Goal: Transaction & Acquisition: Purchase product/service

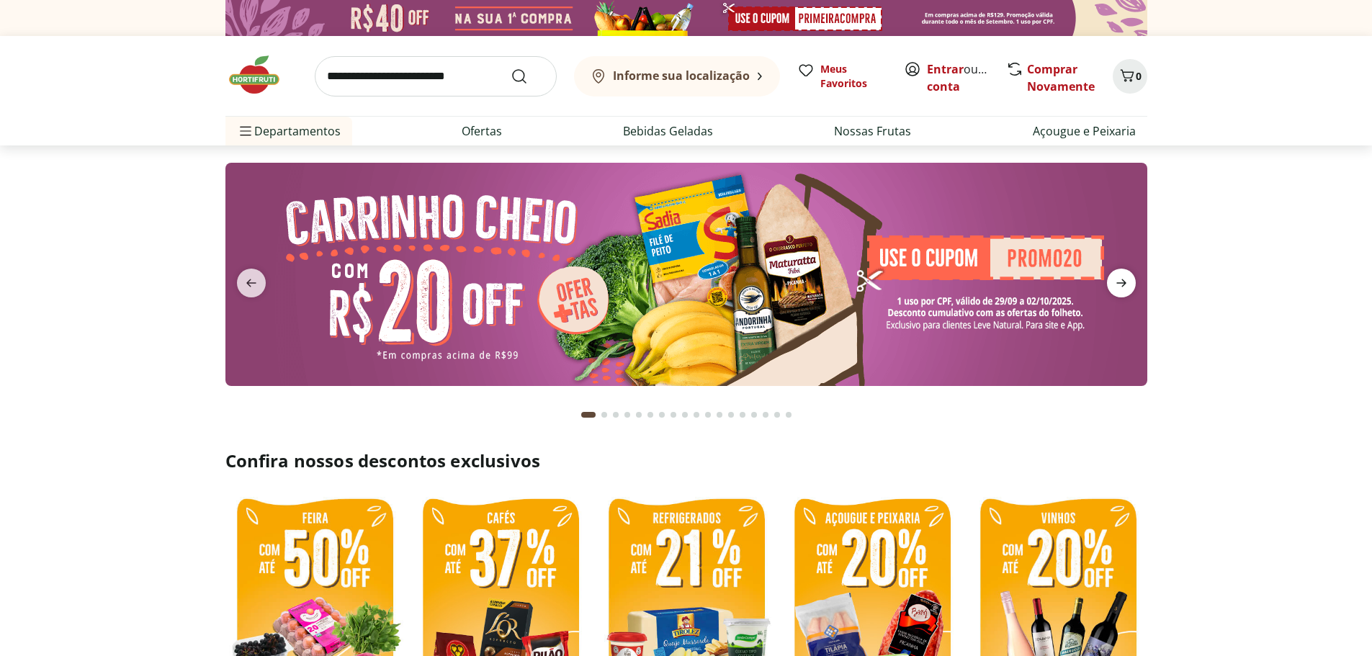
click at [1127, 283] on icon "next" at bounding box center [1121, 282] width 17 height 17
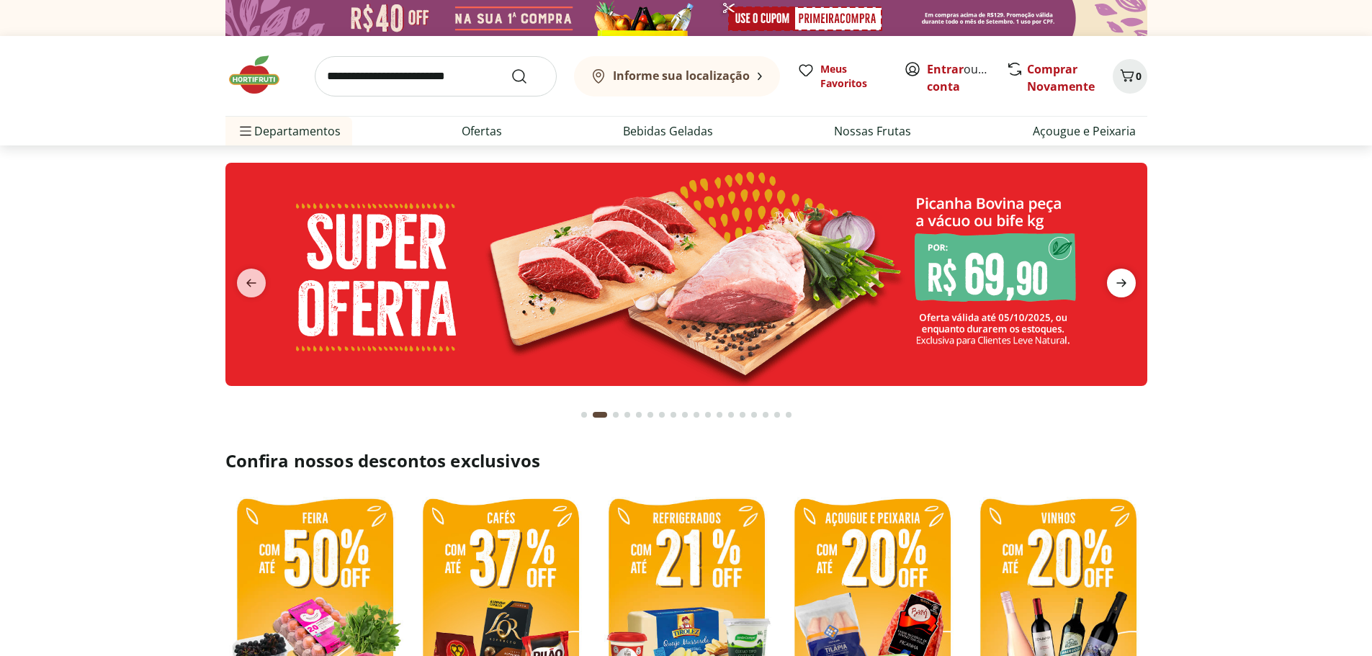
click at [1128, 278] on icon "next" at bounding box center [1121, 282] width 17 height 17
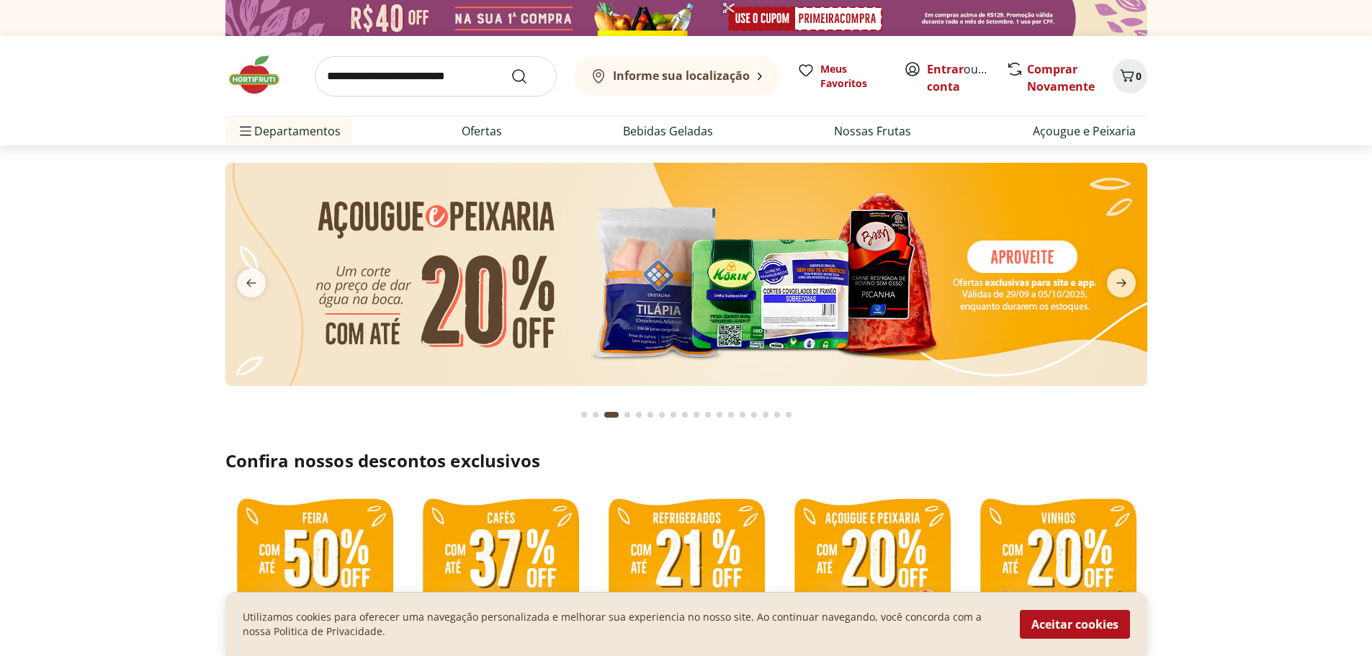
click at [645, 240] on img at bounding box center [686, 274] width 922 height 223
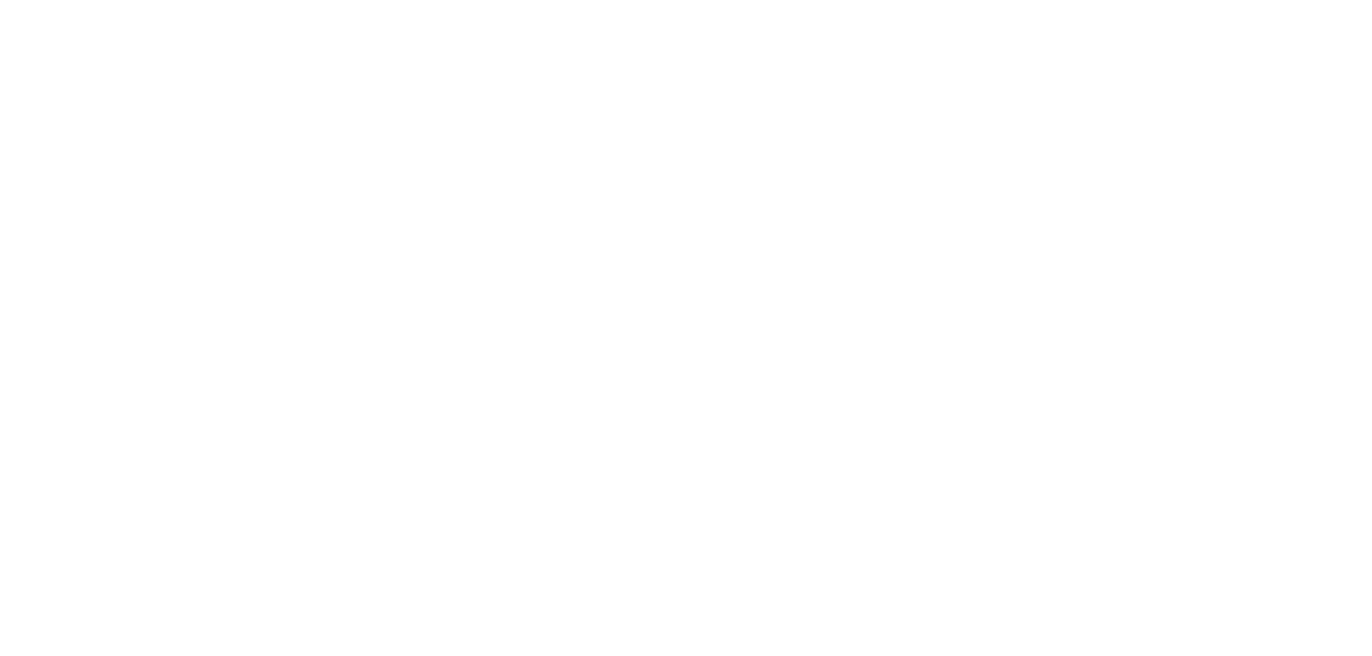
select select "**********"
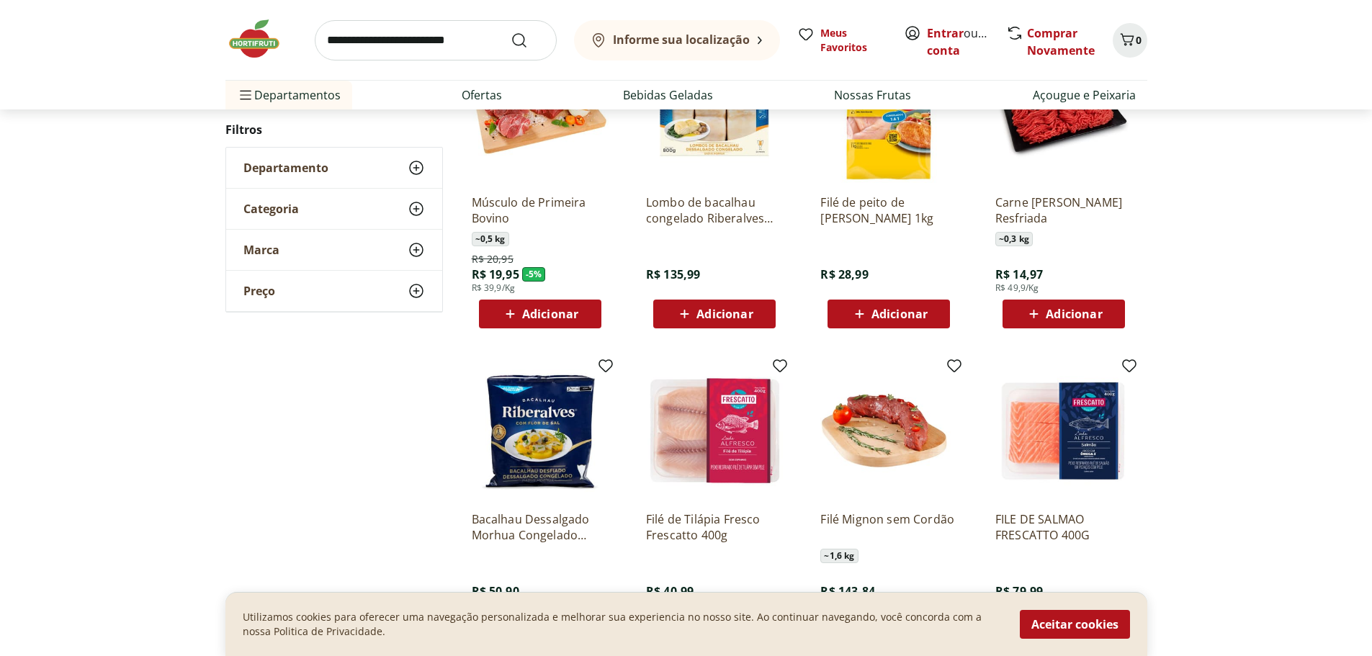
scroll to position [720, 0]
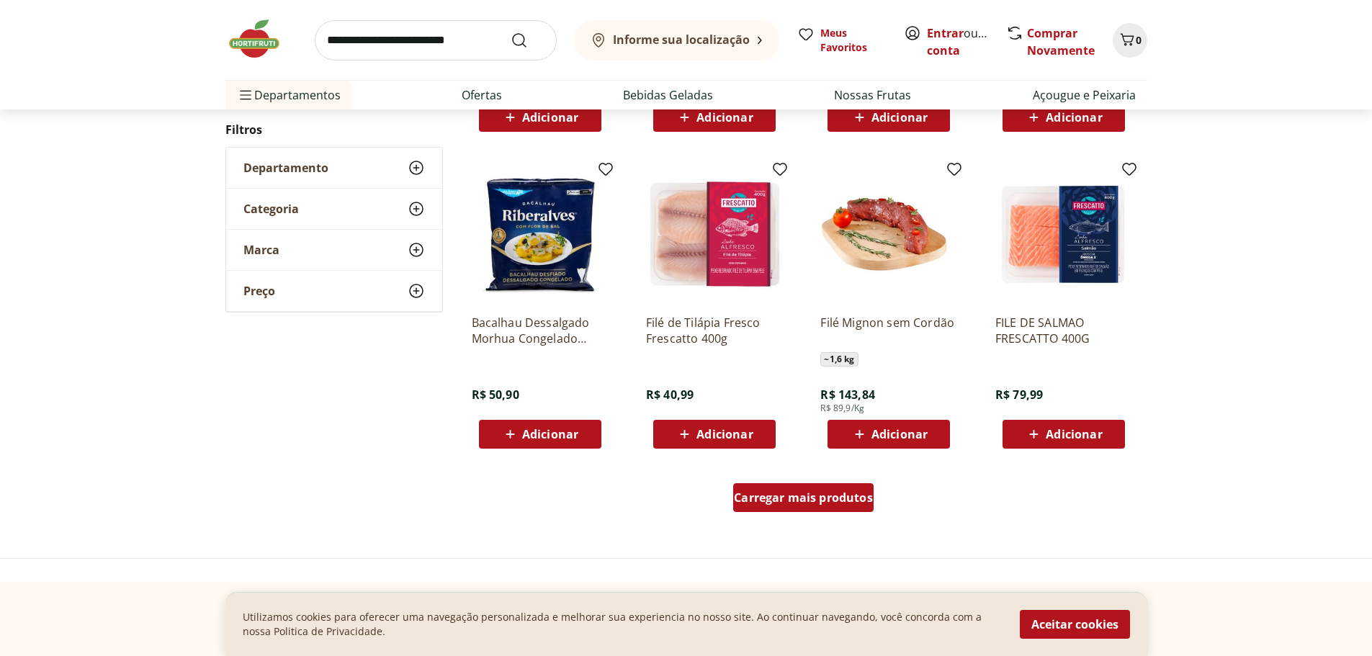
click at [823, 498] on span "Carregar mais produtos" at bounding box center [803, 498] width 139 height 12
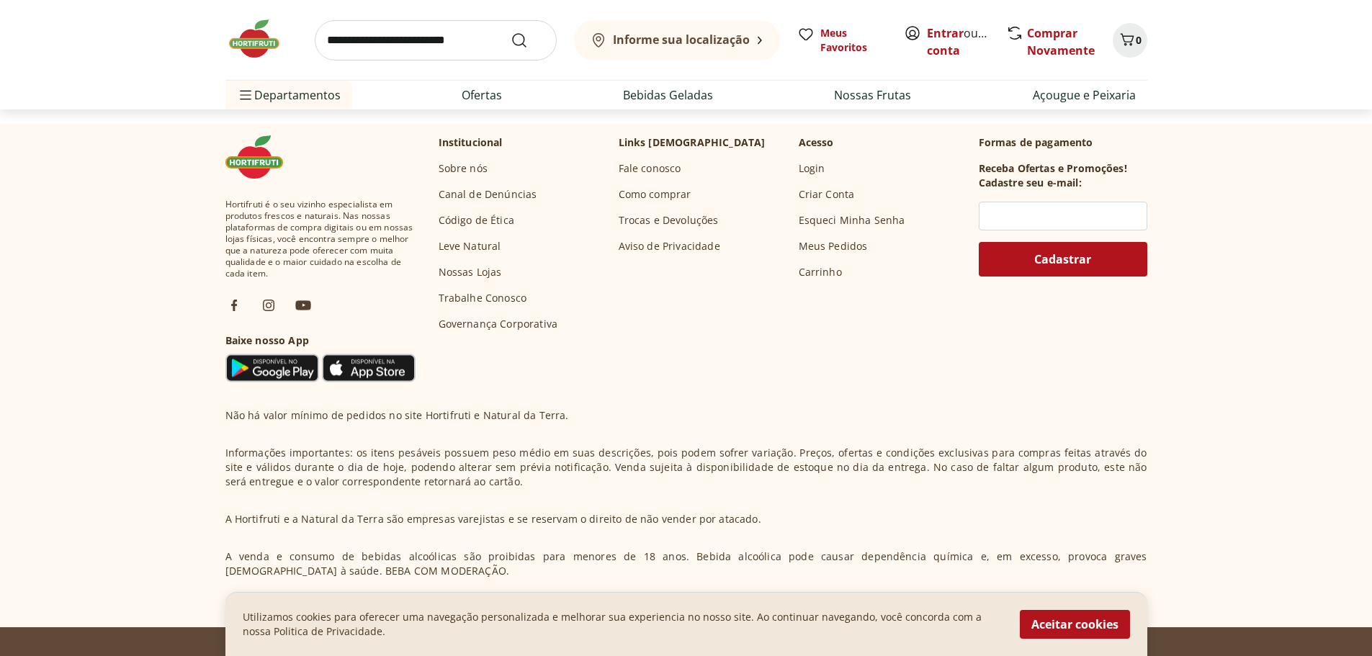
scroll to position [1845, 0]
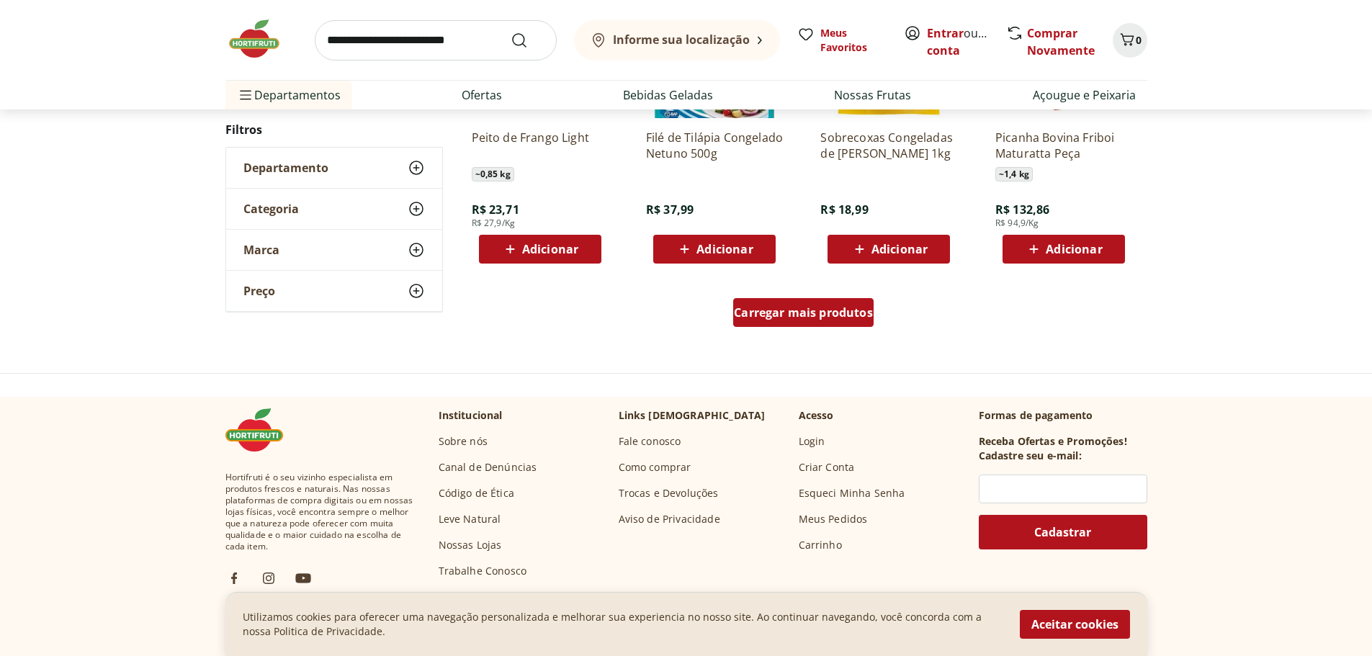
click at [762, 313] on span "Carregar mais produtos" at bounding box center [803, 313] width 139 height 12
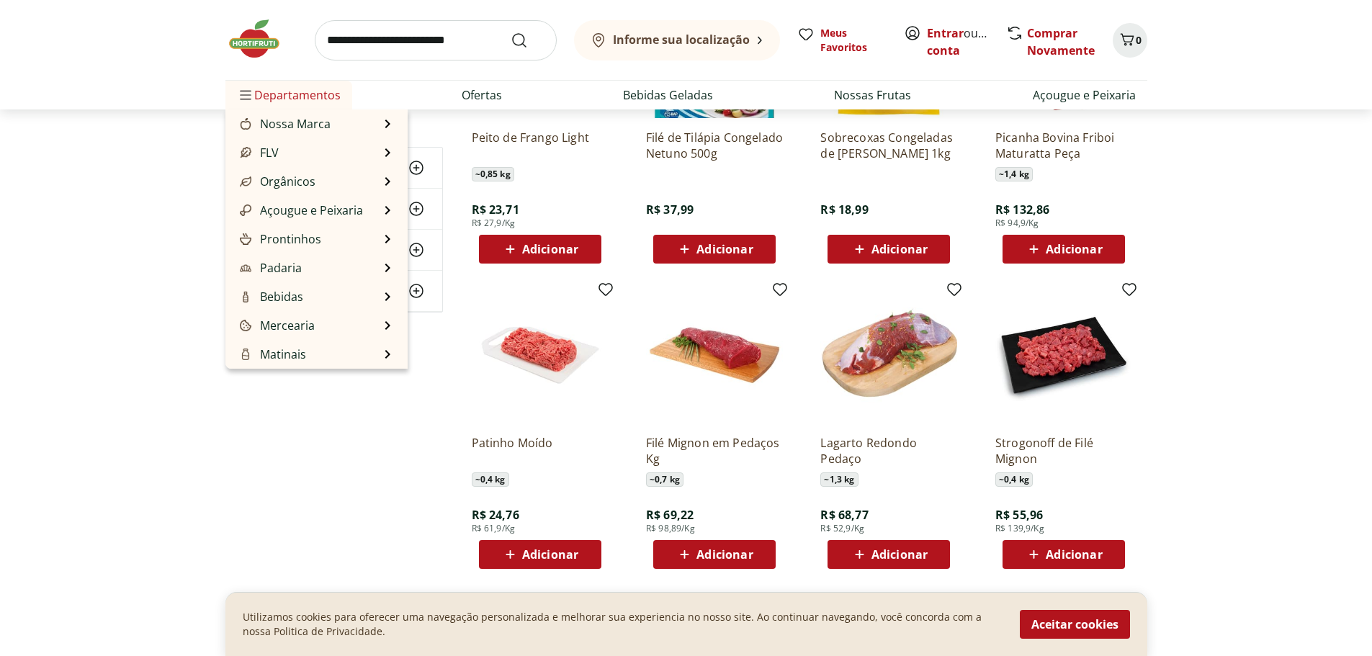
scroll to position [1989, 0]
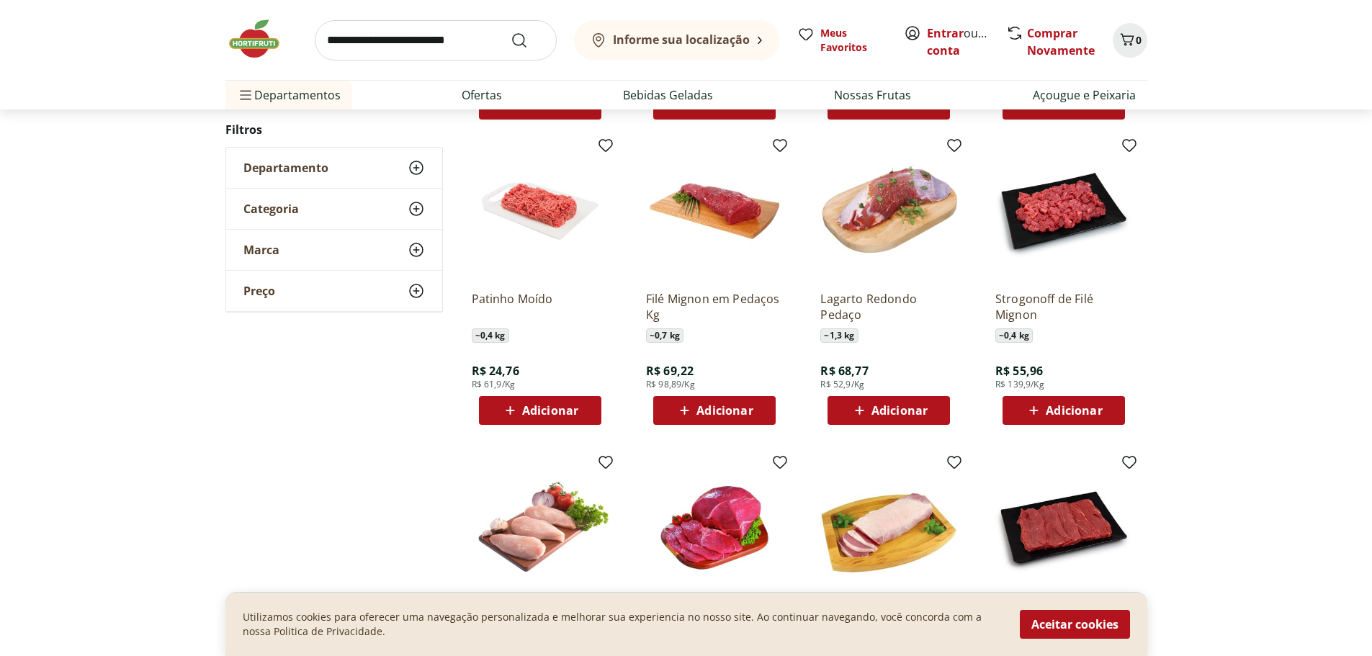
click at [260, 23] on img at bounding box center [261, 38] width 72 height 43
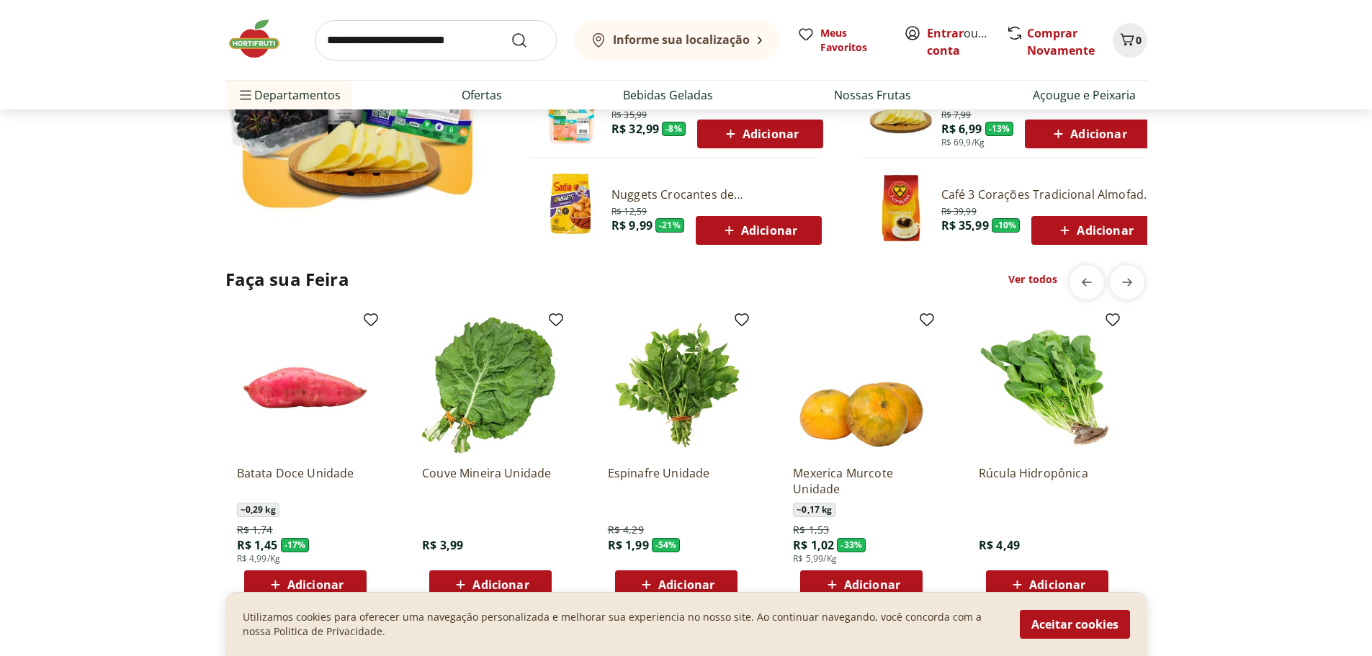
scroll to position [936, 0]
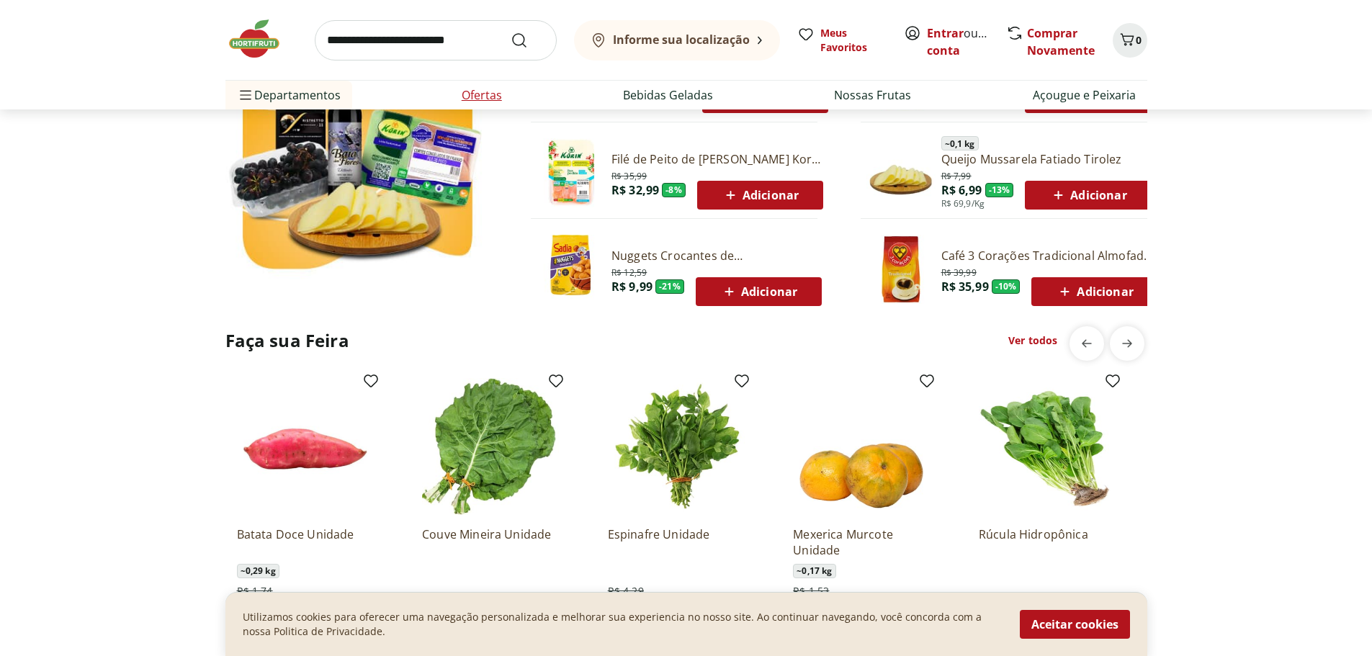
click at [488, 89] on link "Ofertas" at bounding box center [482, 94] width 40 height 17
select select "**********"
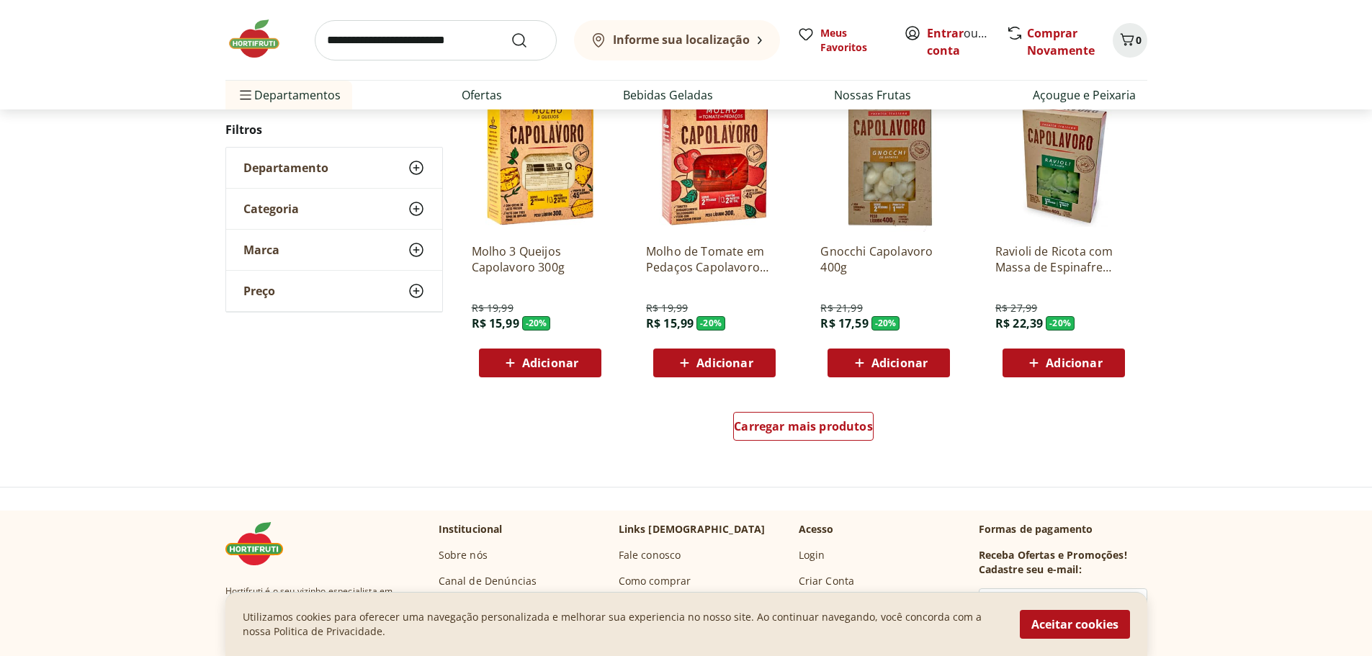
scroll to position [792, 0]
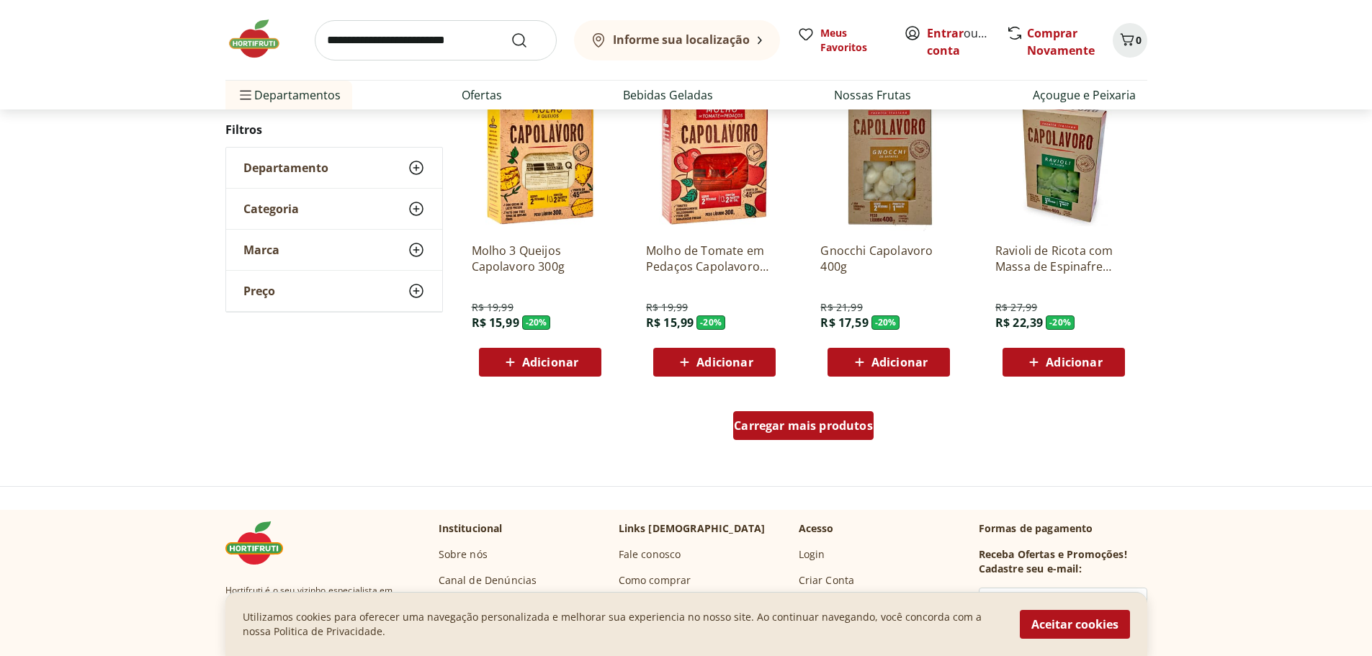
click at [804, 420] on span "Carregar mais produtos" at bounding box center [803, 426] width 139 height 12
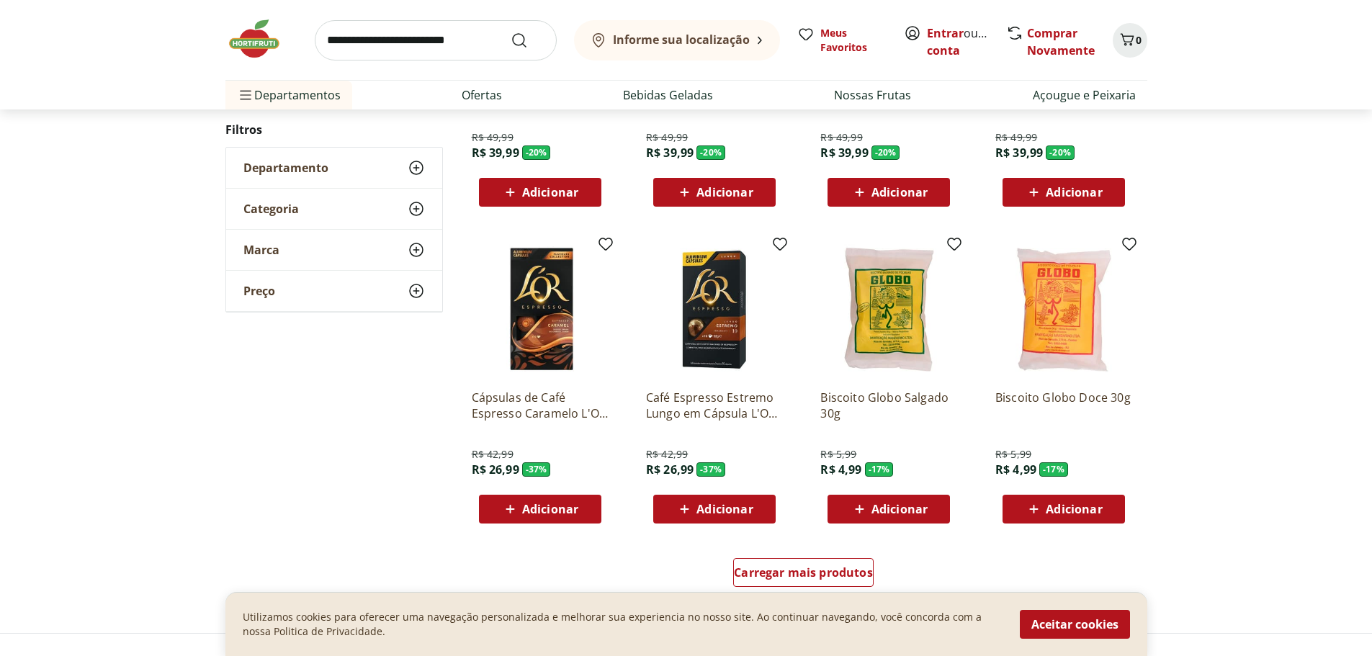
scroll to position [1945, 0]
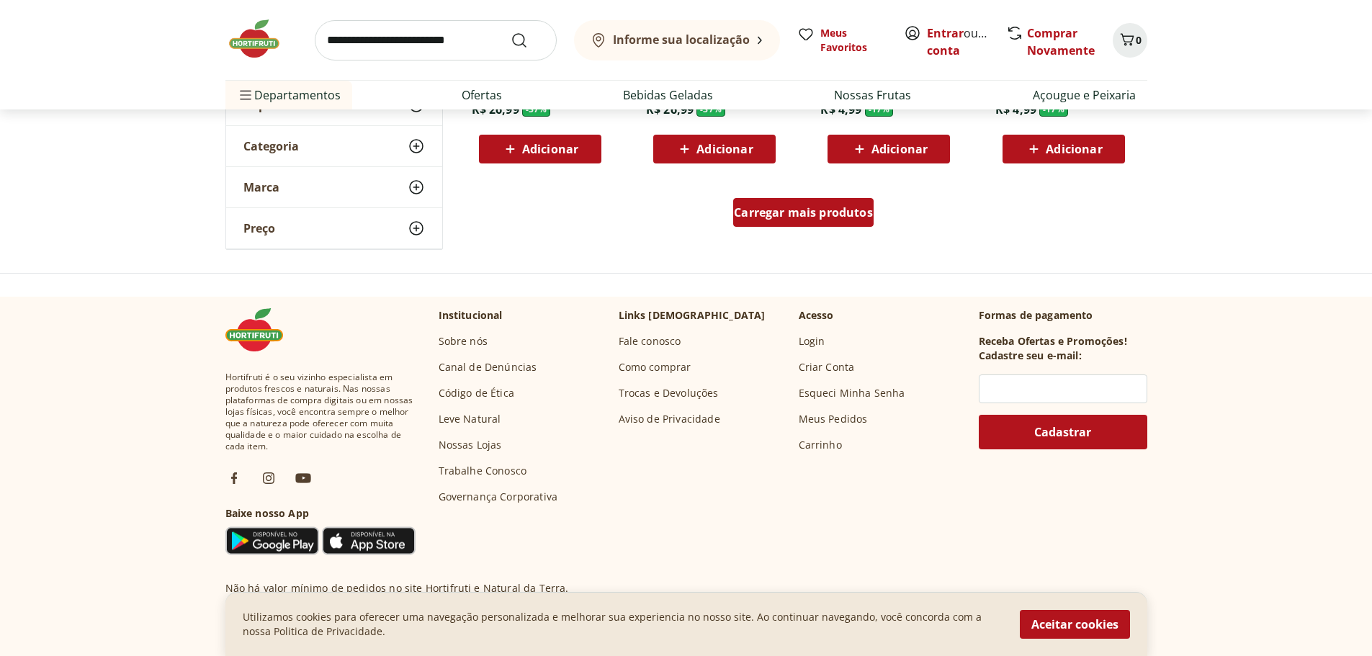
click at [802, 211] on span "Carregar mais produtos" at bounding box center [803, 213] width 139 height 12
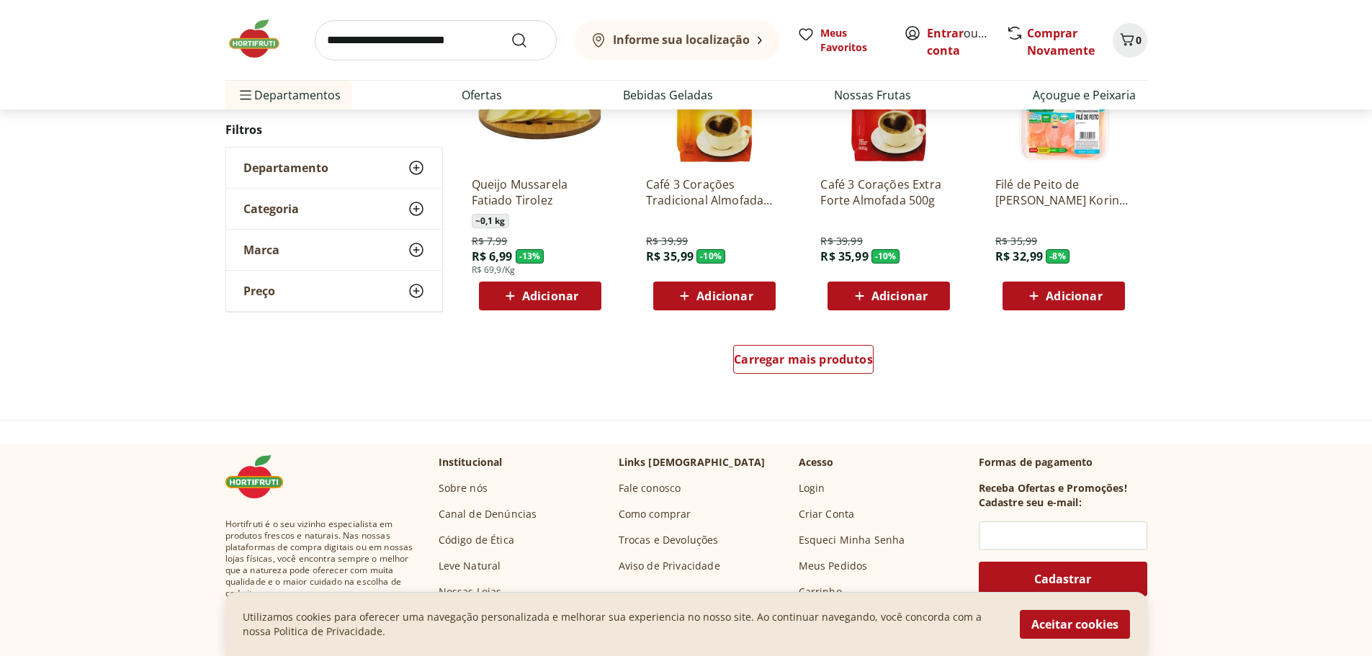
scroll to position [2881, 0]
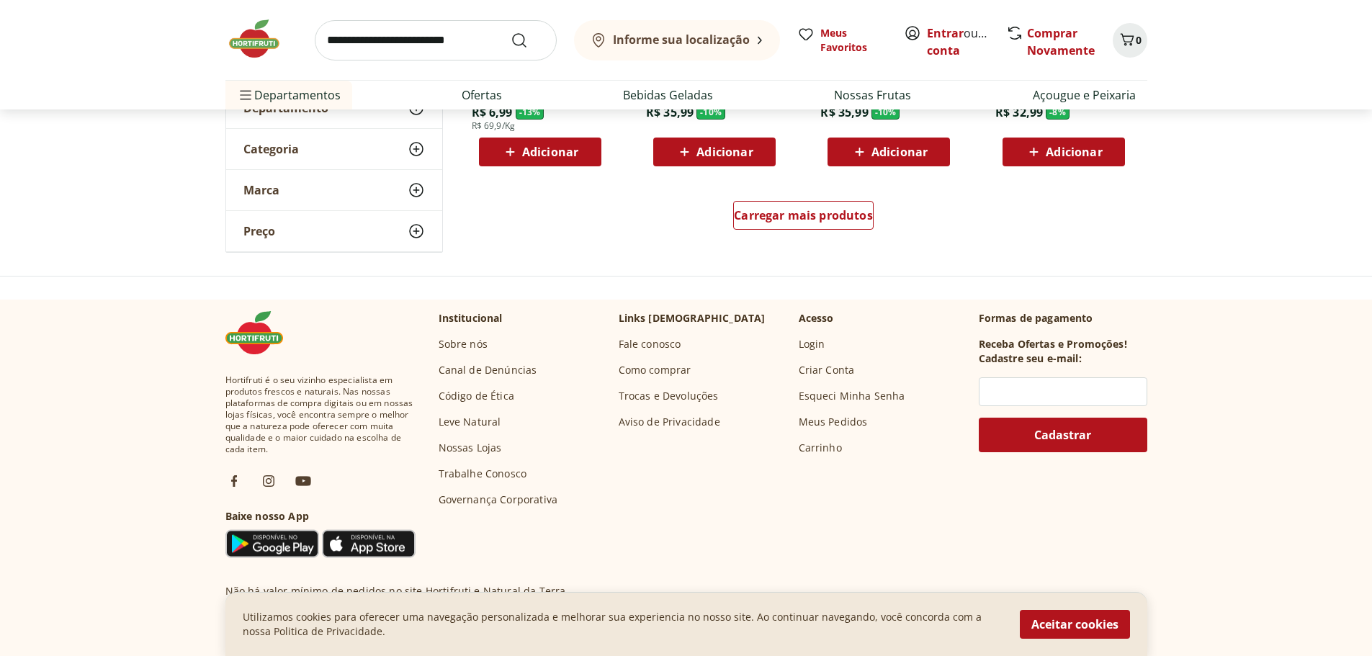
click at [274, 42] on img at bounding box center [261, 38] width 72 height 43
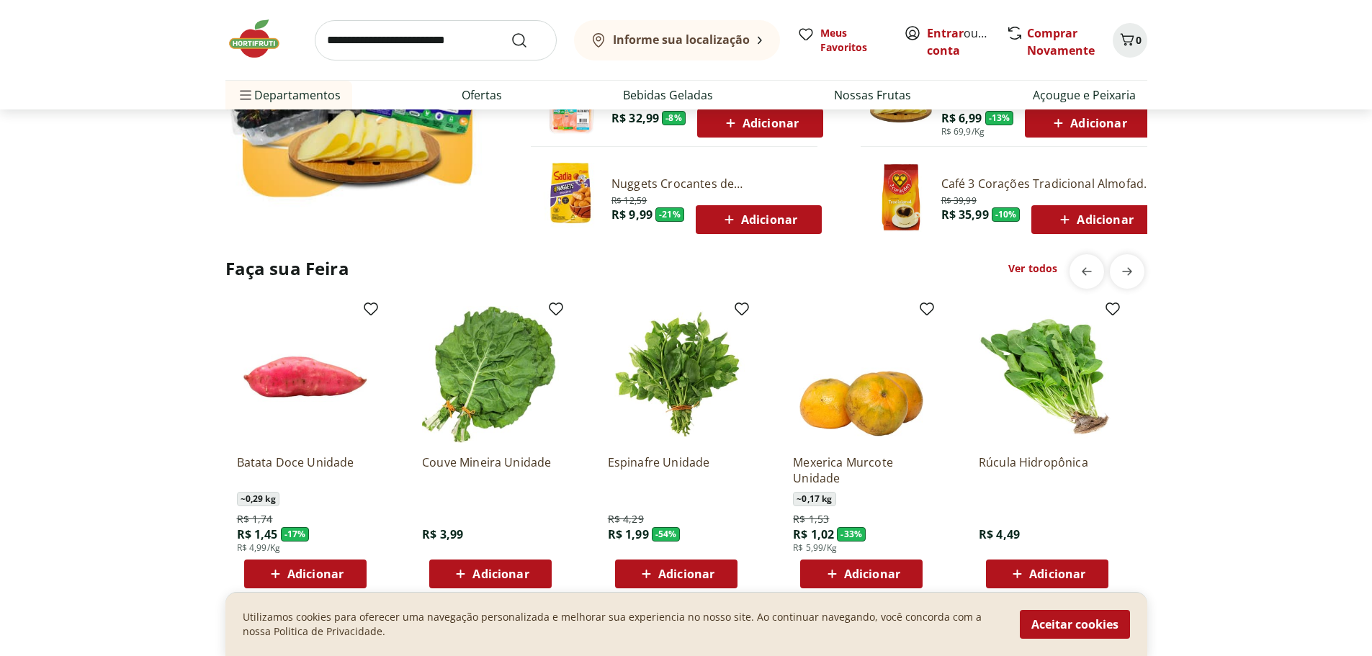
scroll to position [1153, 0]
